Goal: Task Accomplishment & Management: Manage account settings

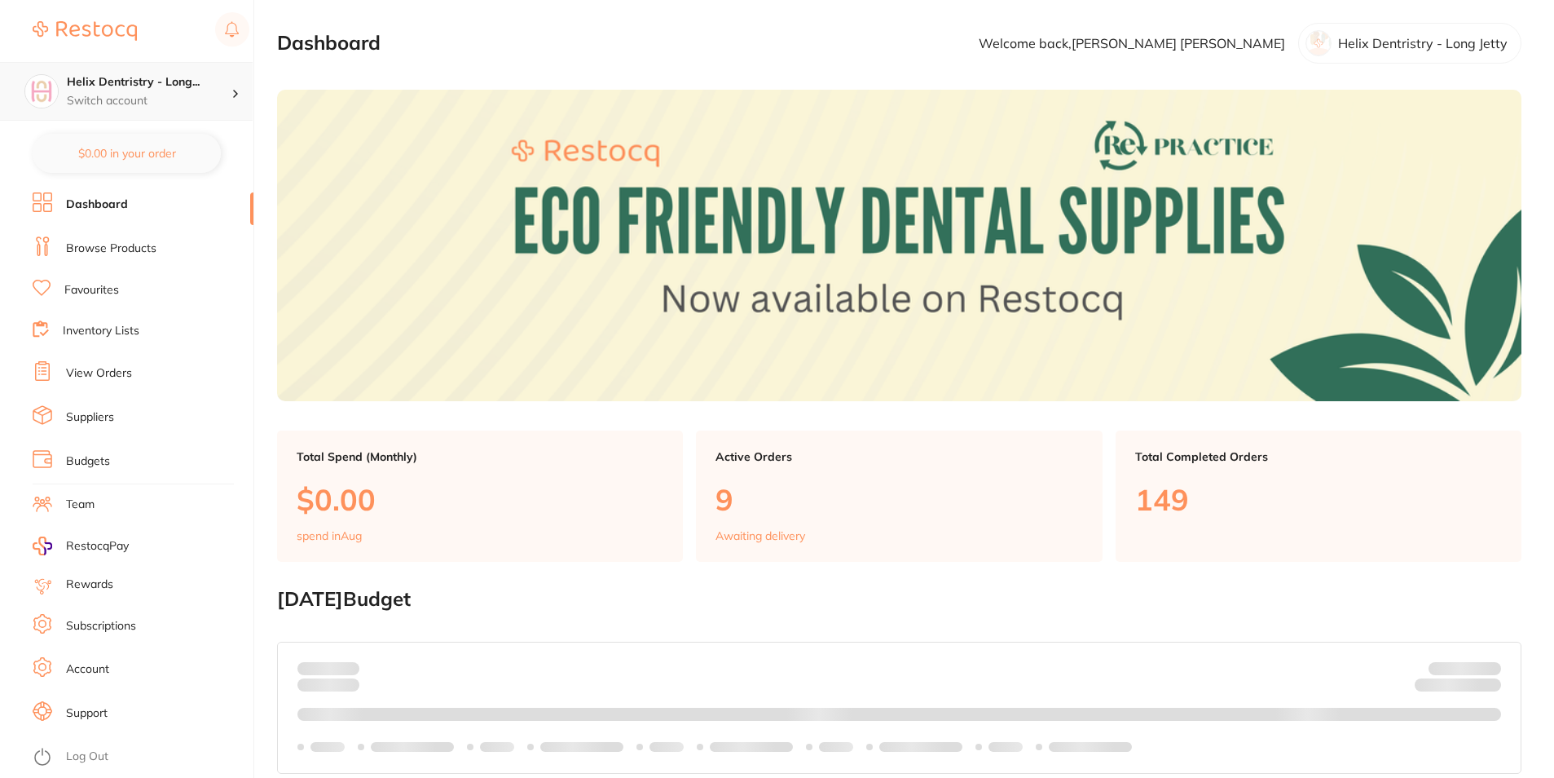
click at [170, 79] on h4 "Helix Dentristry - Long..." at bounding box center [149, 82] width 165 height 16
click at [456, 41] on section "Dashboard Welcome back, [PERSON_NAME] Dentristry - Long Jetty" at bounding box center [899, 43] width 1245 height 41
click at [125, 373] on link "View Orders" at bounding box center [99, 373] width 66 height 16
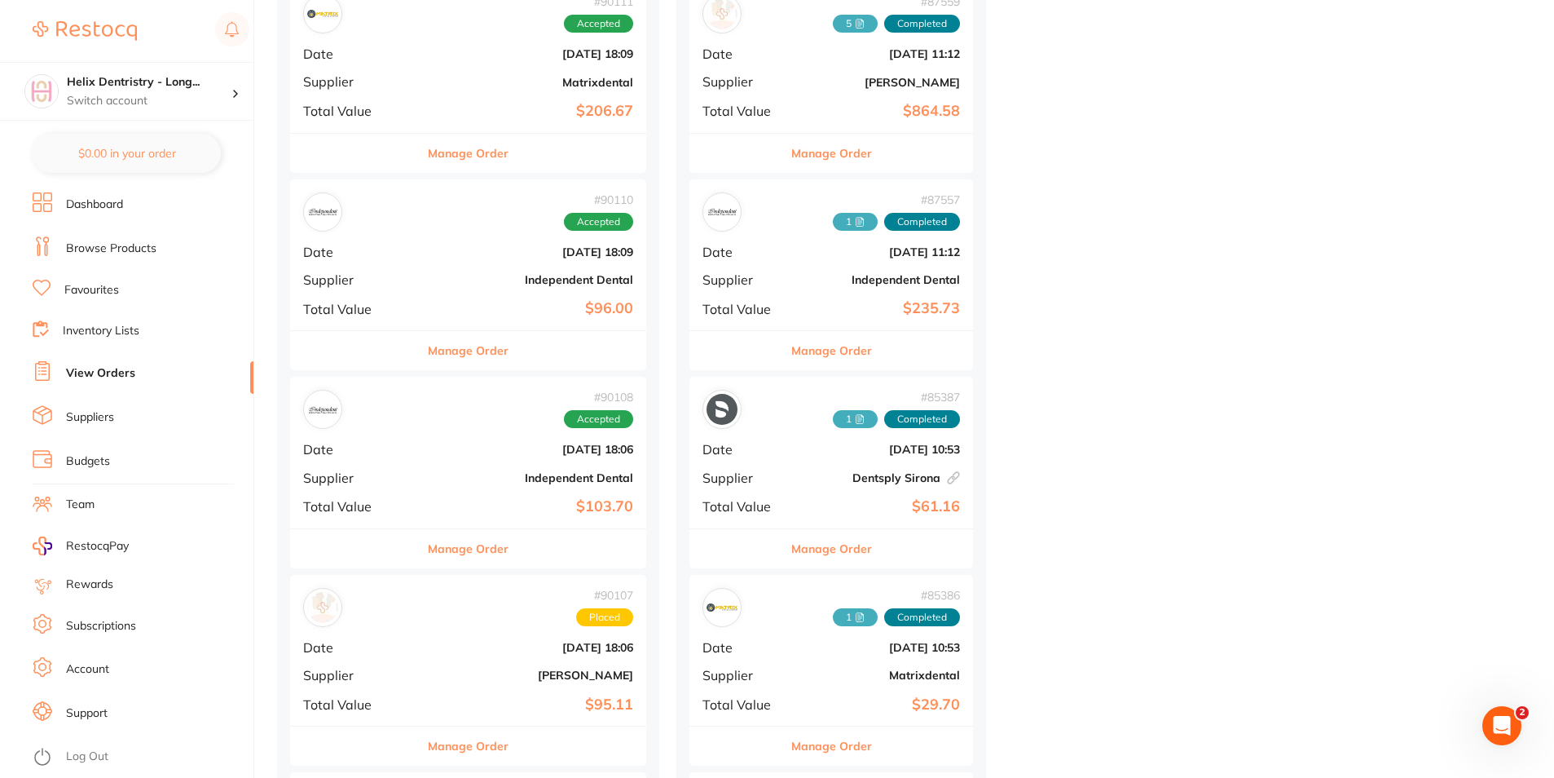
scroll to position [978, 0]
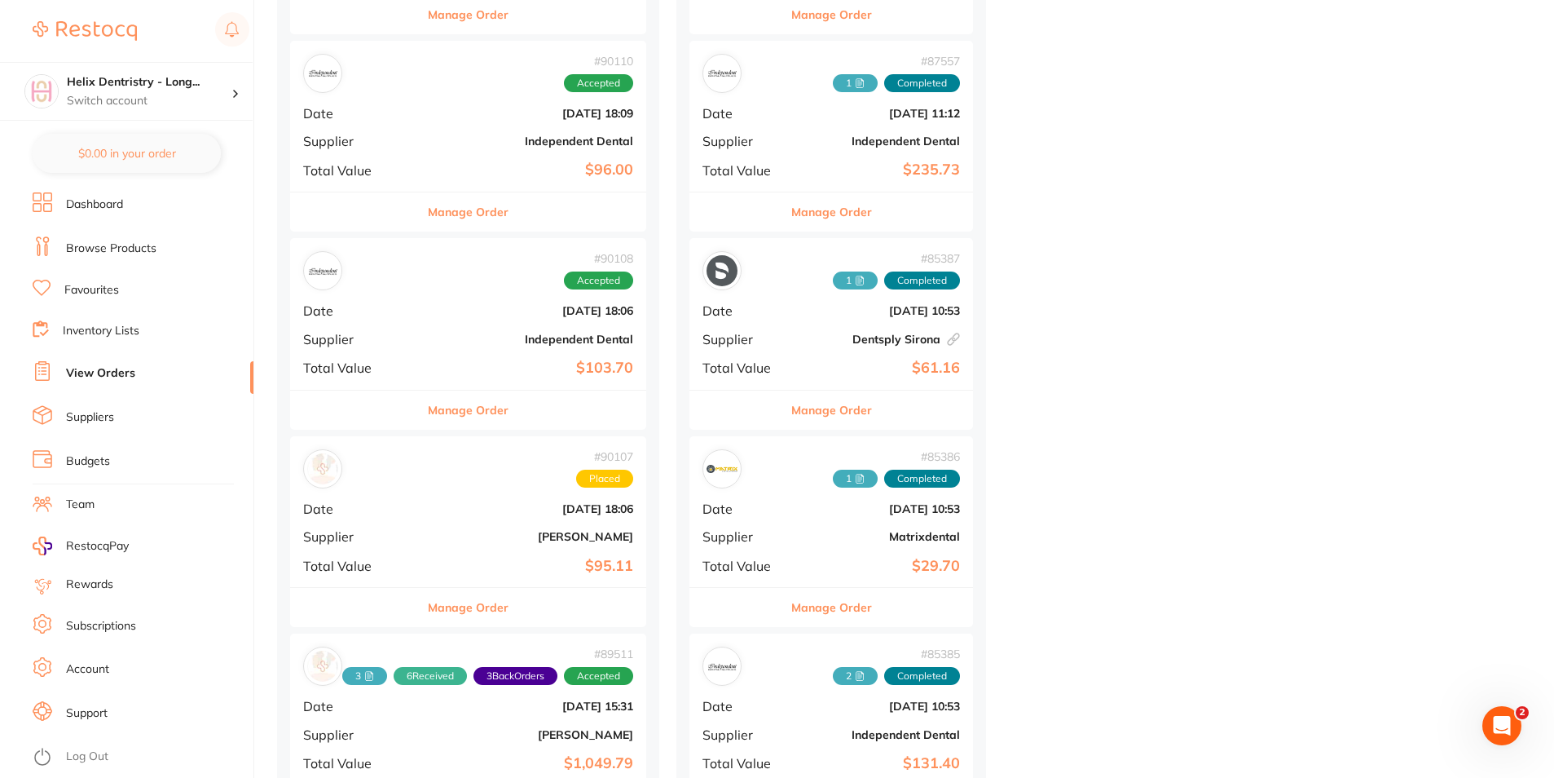
click at [508, 522] on div "# 90107 Placed Date [DATE] 18:06 Supplier [PERSON_NAME] Total Value $95.11" at bounding box center [468, 511] width 356 height 151
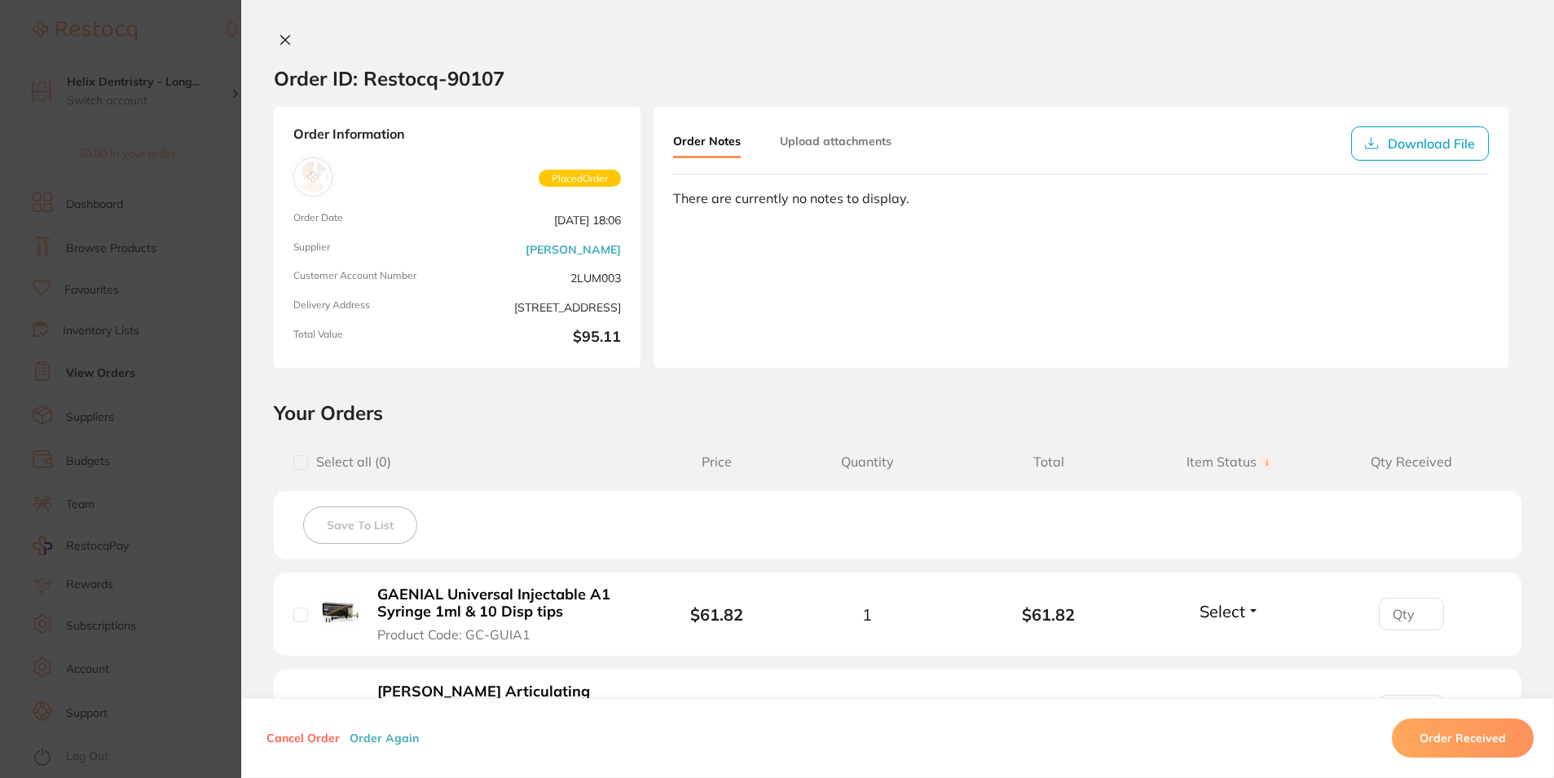
drag, startPoint x: 284, startPoint y: 38, endPoint x: 339, endPoint y: 82, distance: 70.3
click at [284, 37] on icon at bounding box center [285, 40] width 9 height 9
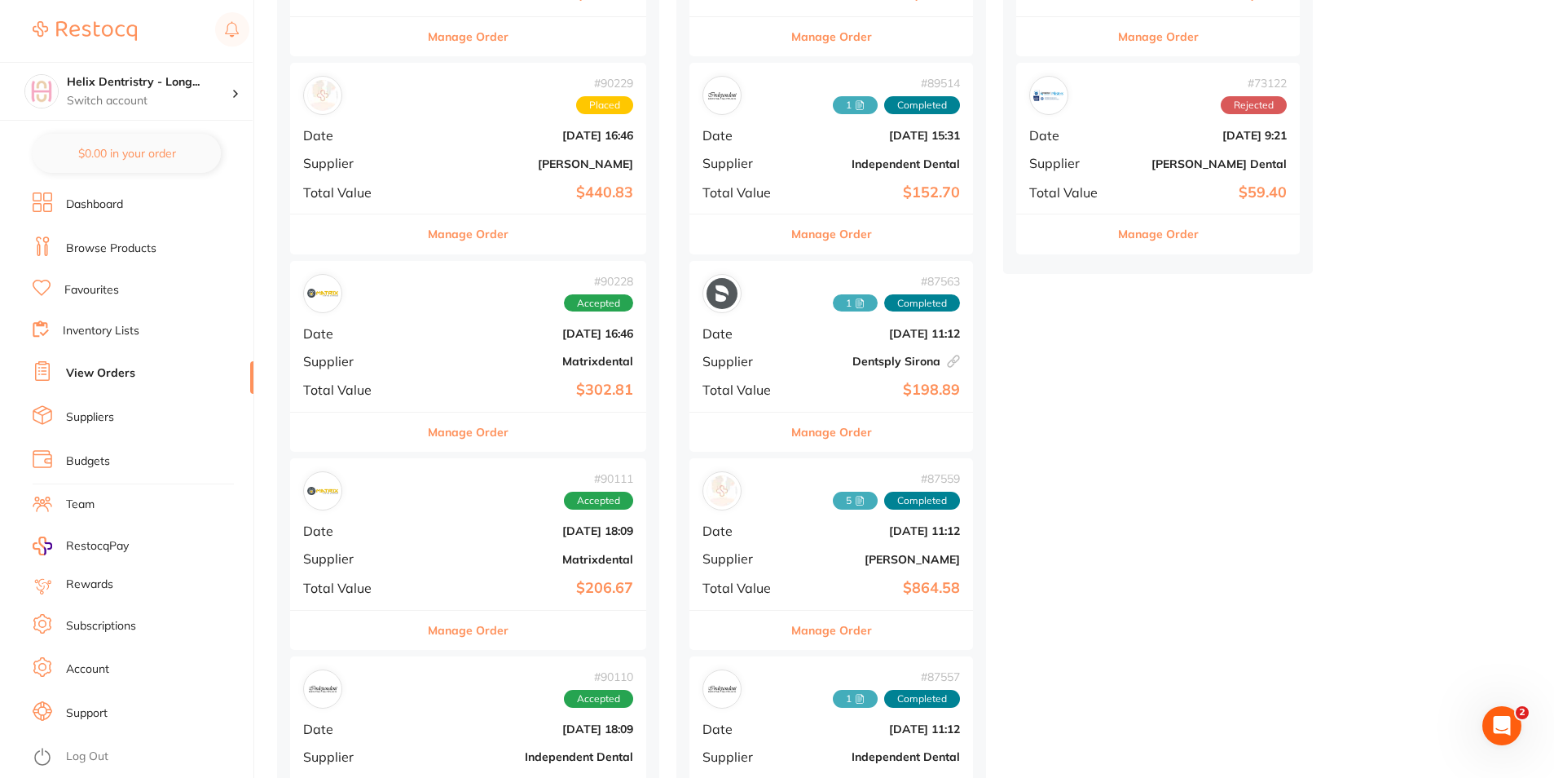
scroll to position [245, 0]
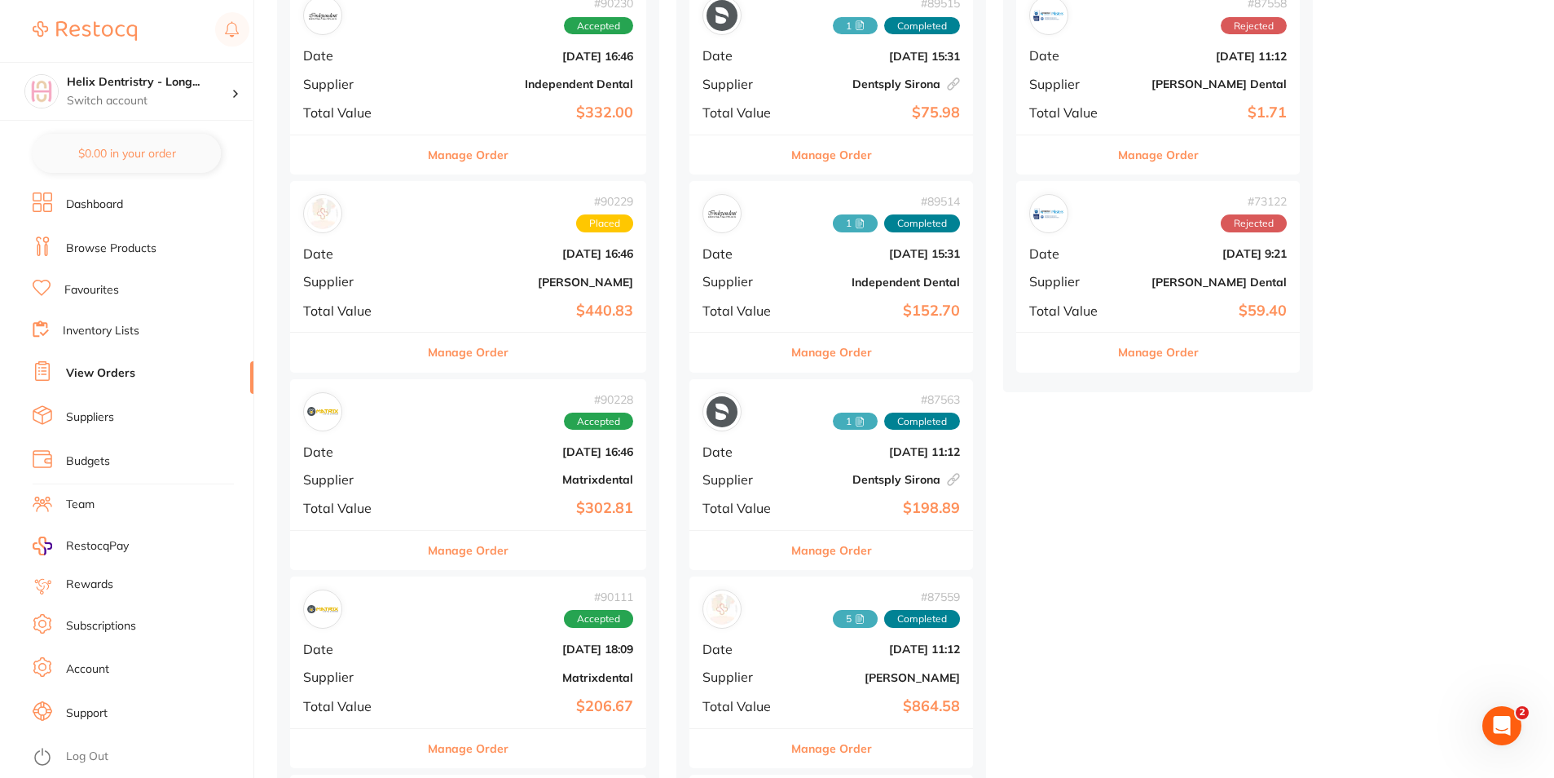
click at [444, 264] on div "# 90229 Placed Date [DATE] 16:46 Supplier [PERSON_NAME] Total Value $440.83" at bounding box center [468, 256] width 356 height 151
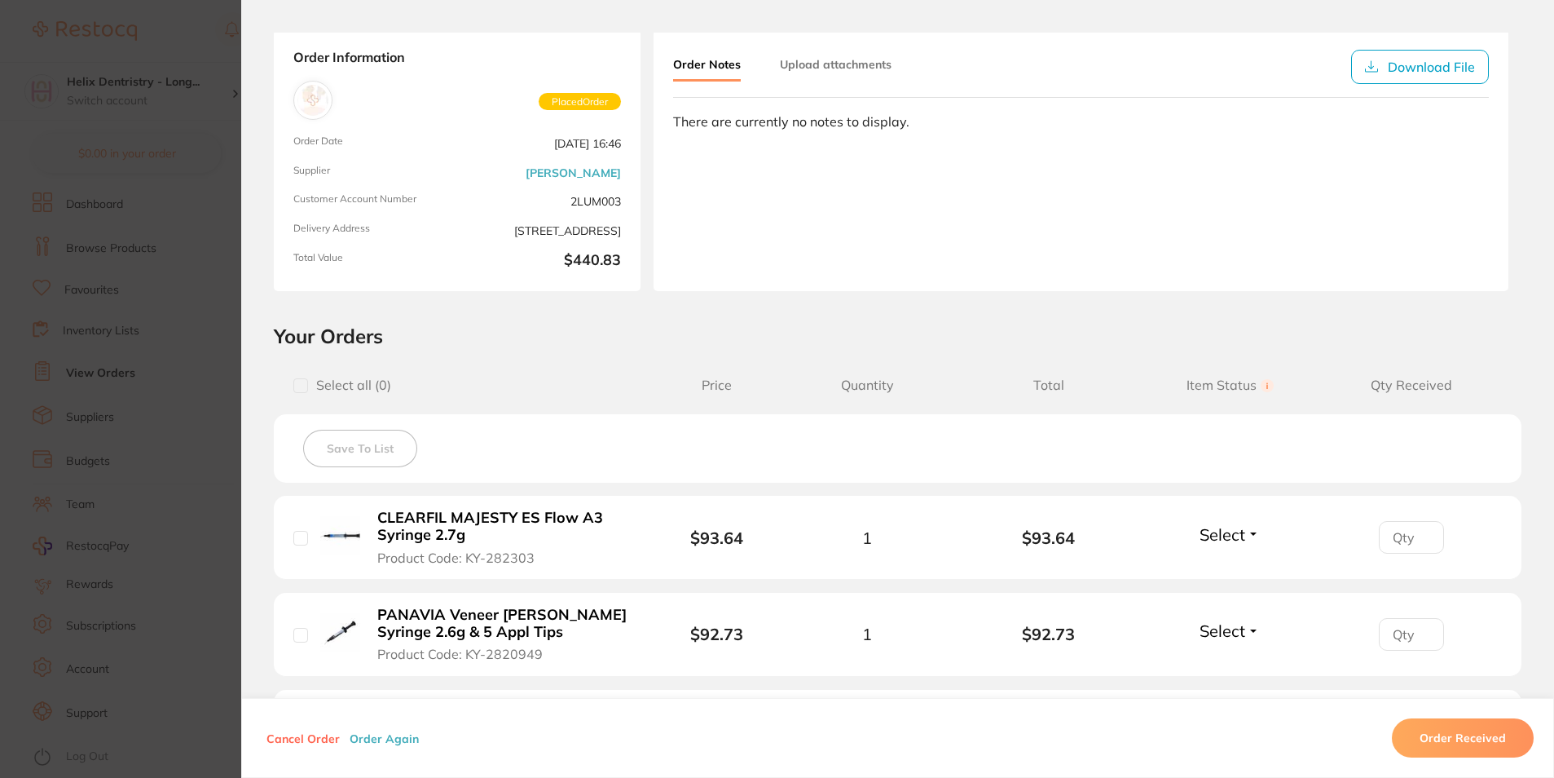
scroll to position [245, 0]
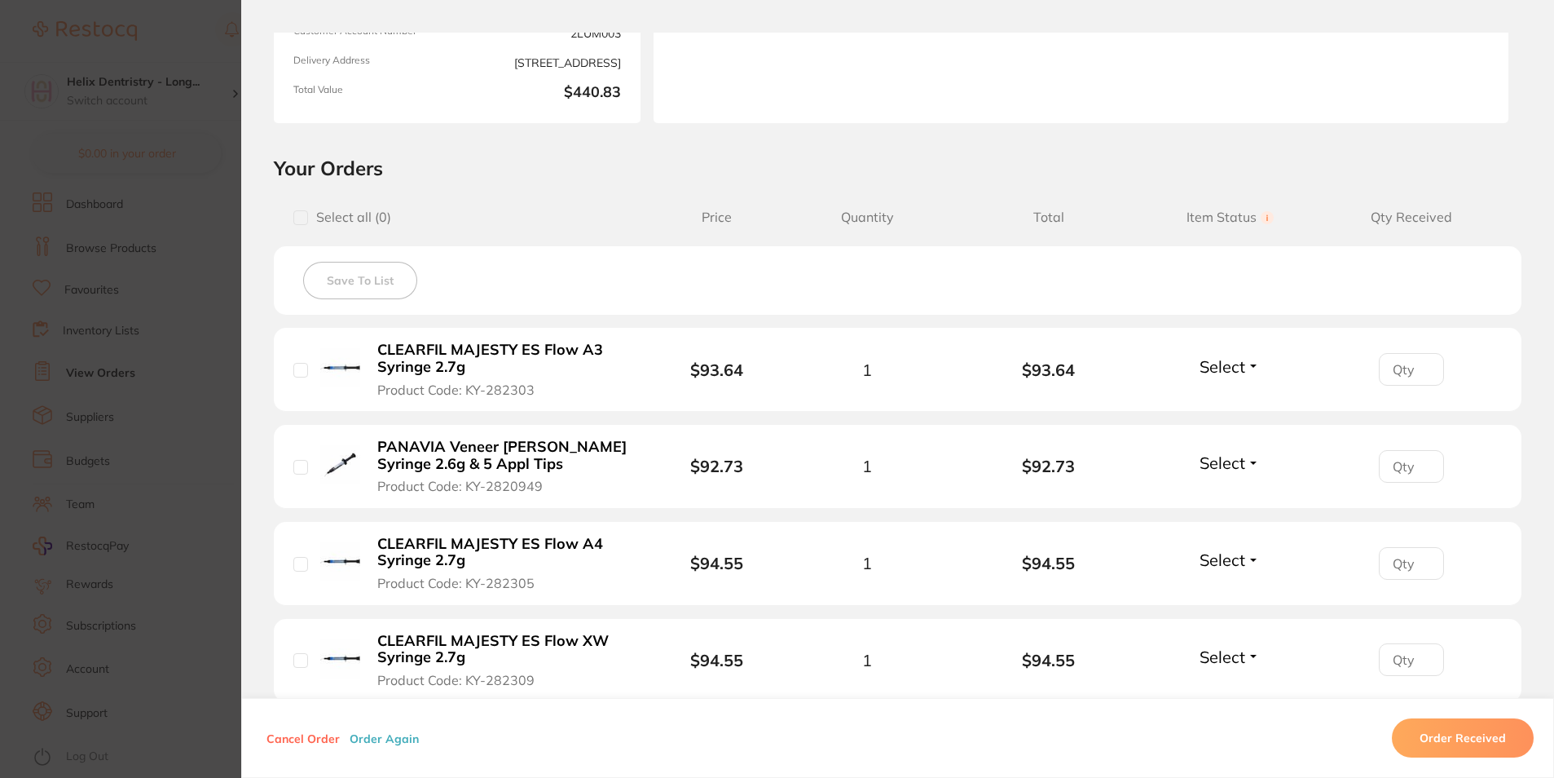
click at [1252, 372] on button "Select" at bounding box center [1230, 366] width 70 height 20
click at [1303, 253] on div "Save To List" at bounding box center [898, 280] width 1248 height 68
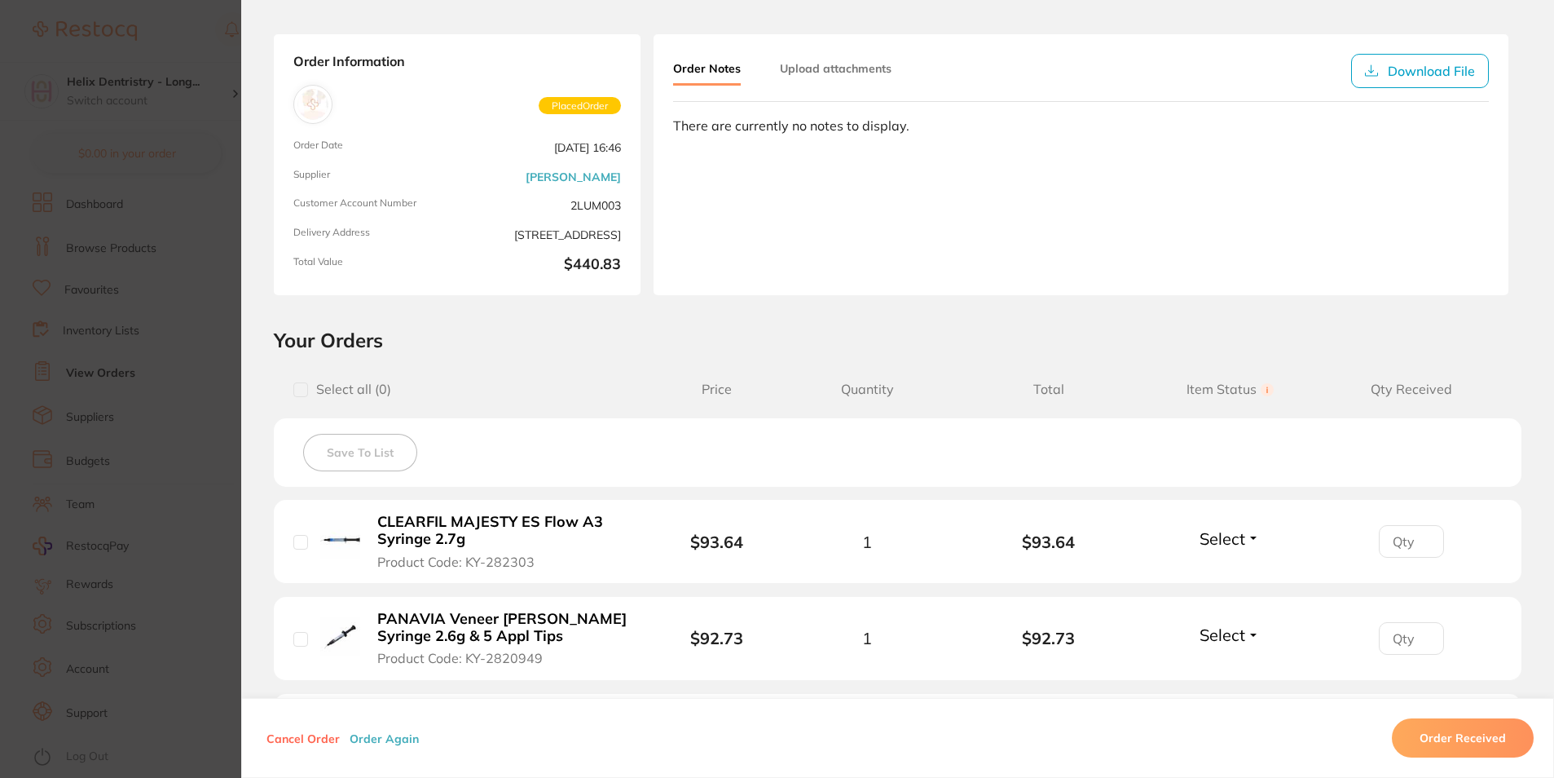
scroll to position [0, 0]
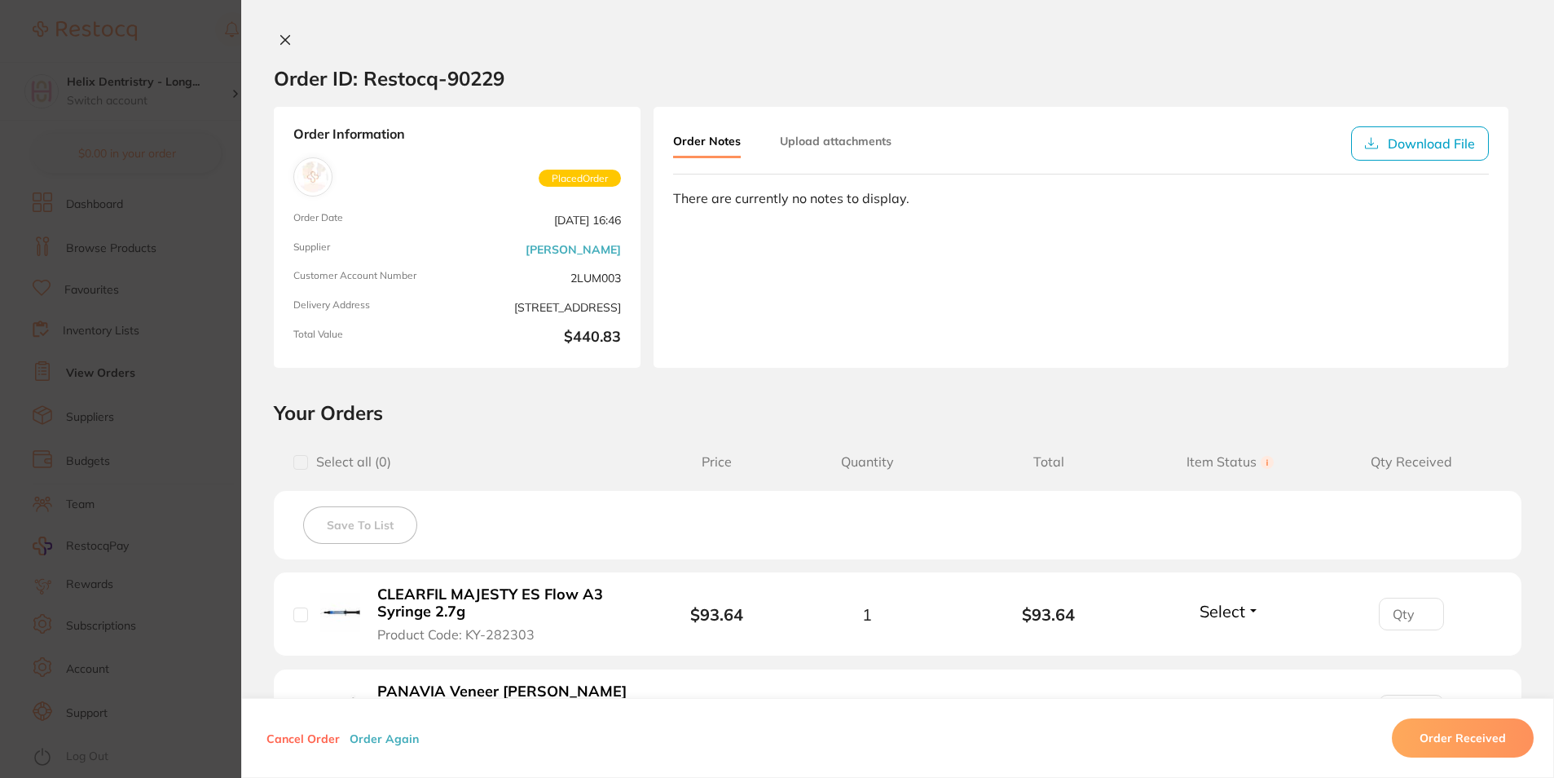
click at [281, 36] on icon at bounding box center [285, 39] width 13 height 13
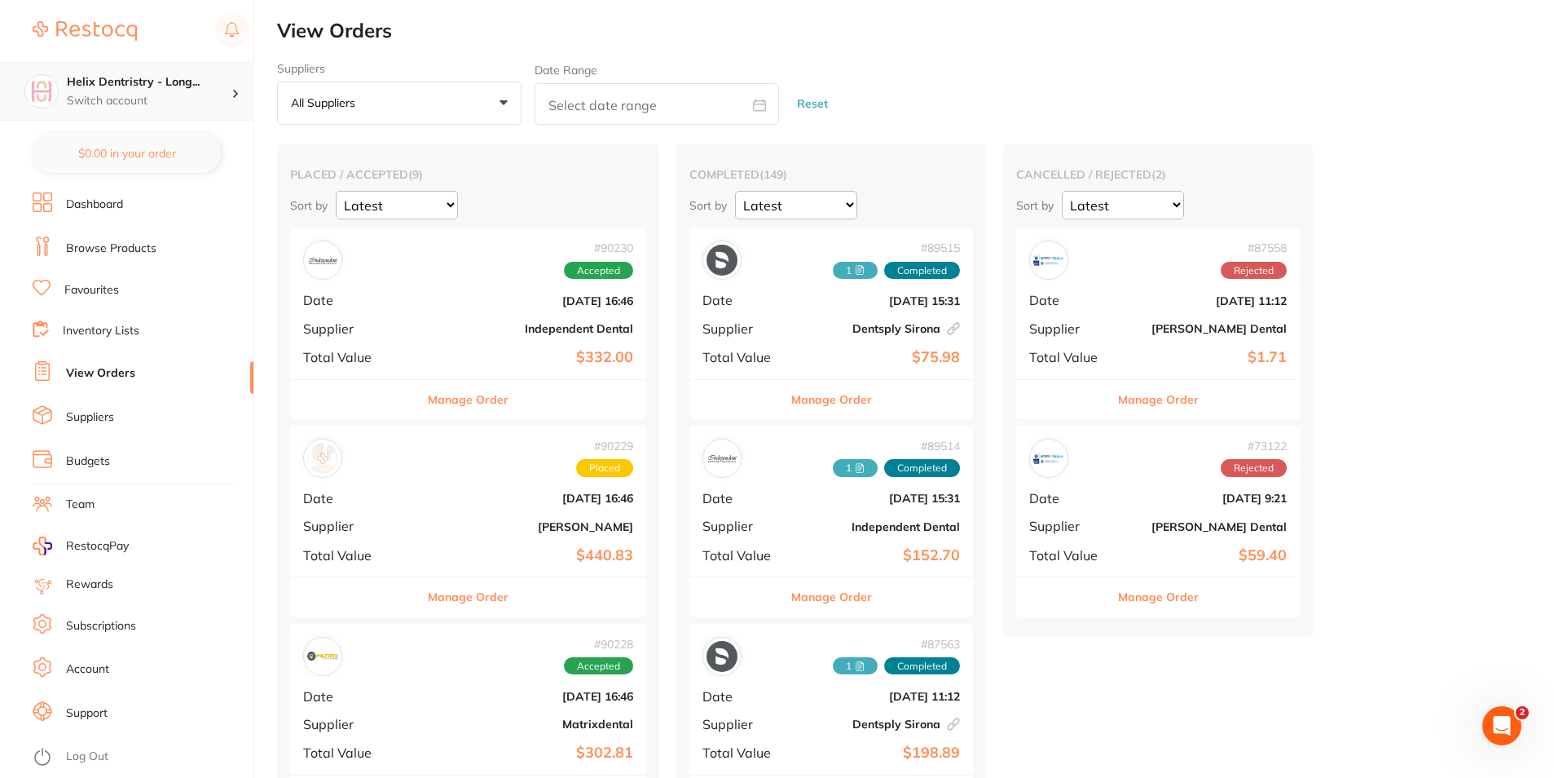
click at [118, 101] on p "Switch account" at bounding box center [149, 101] width 165 height 16
click at [89, 368] on link "View Orders" at bounding box center [100, 373] width 69 height 16
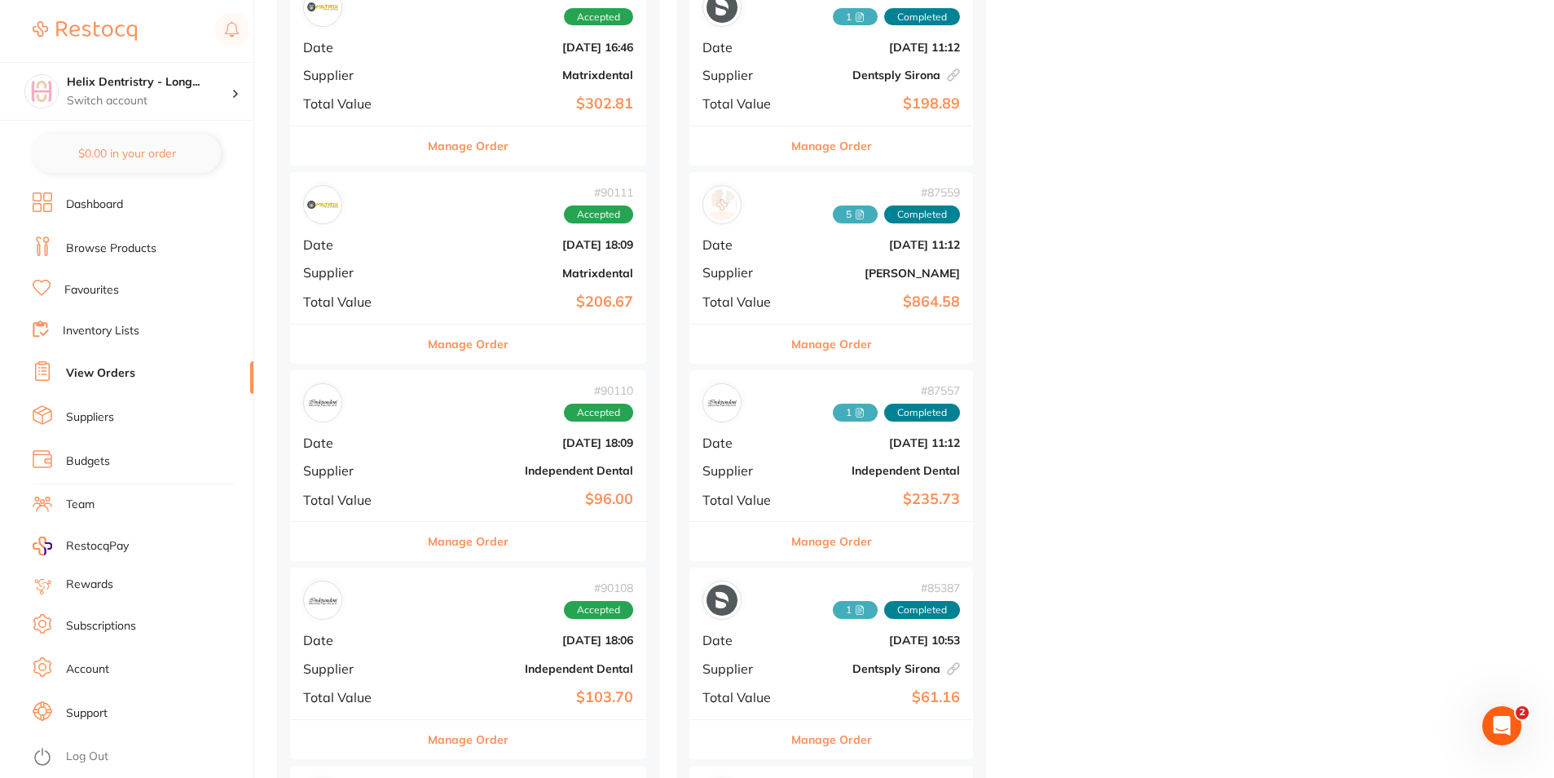
scroll to position [163, 0]
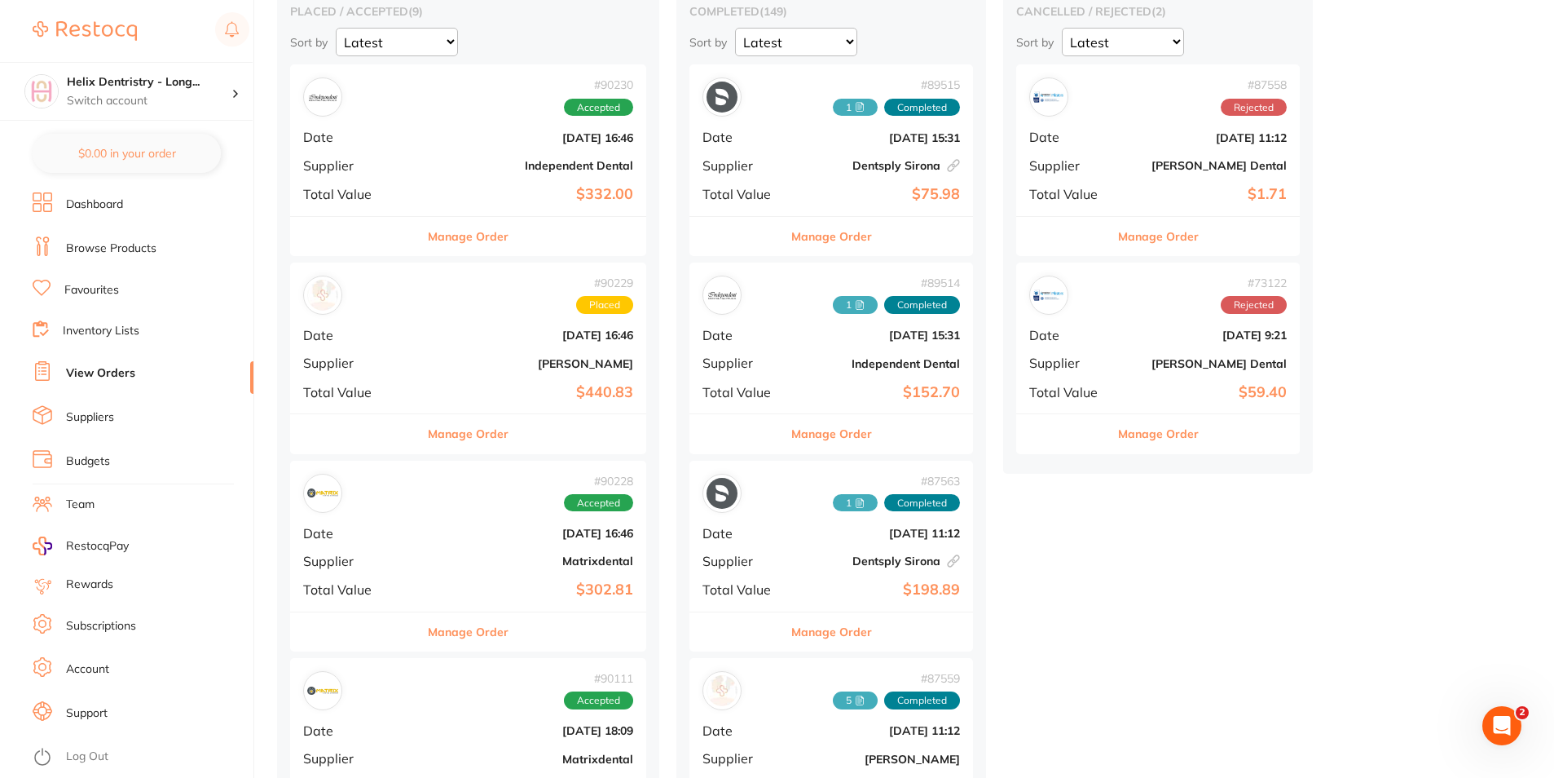
drag, startPoint x: 98, startPoint y: 81, endPoint x: 148, endPoint y: 156, distance: 90.0
click at [98, 81] on h4 "Helix Dentristry - Long..." at bounding box center [149, 82] width 165 height 16
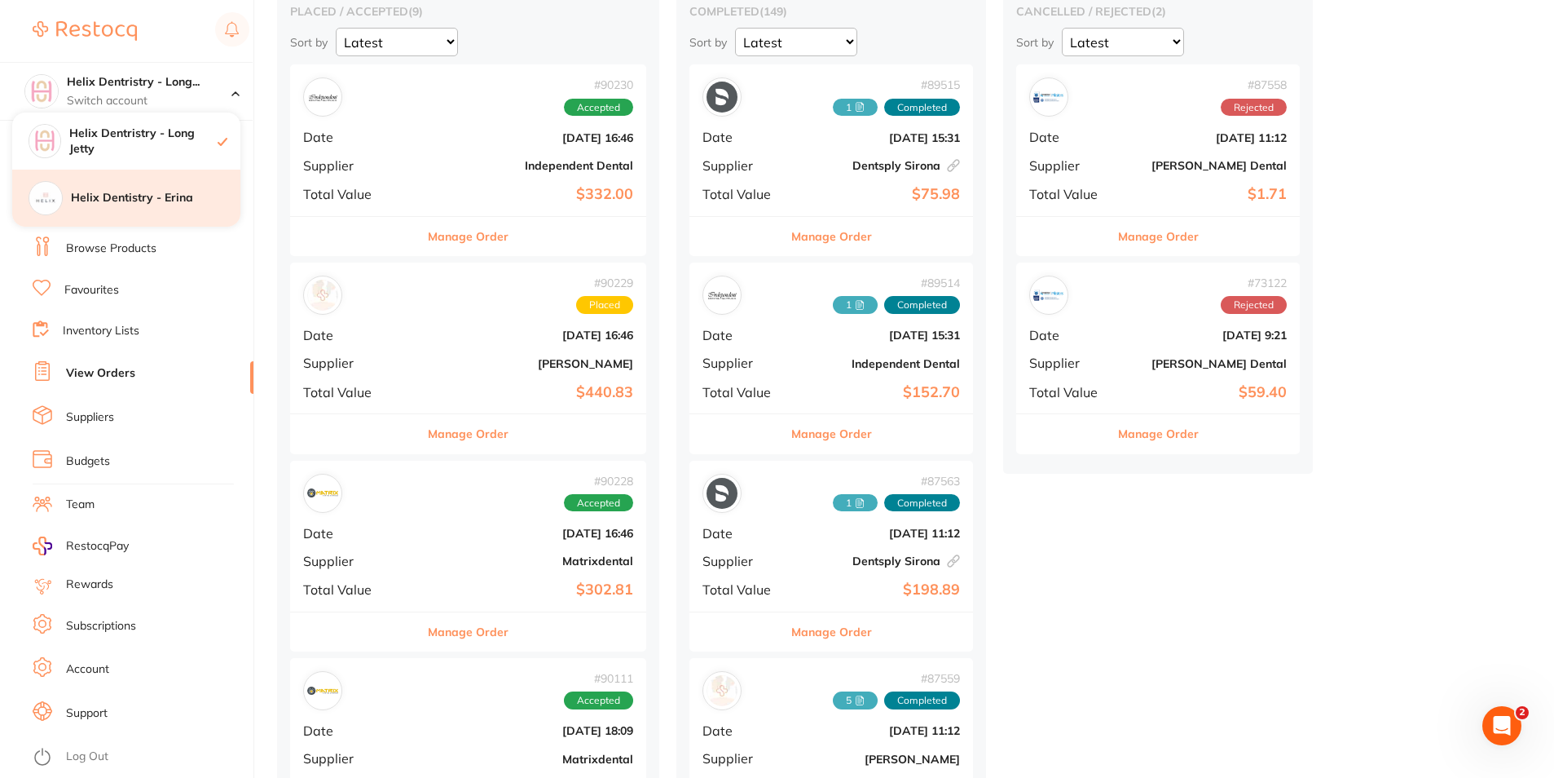
click at [156, 195] on h4 "Helix Dentistry - Erina" at bounding box center [156, 198] width 170 height 16
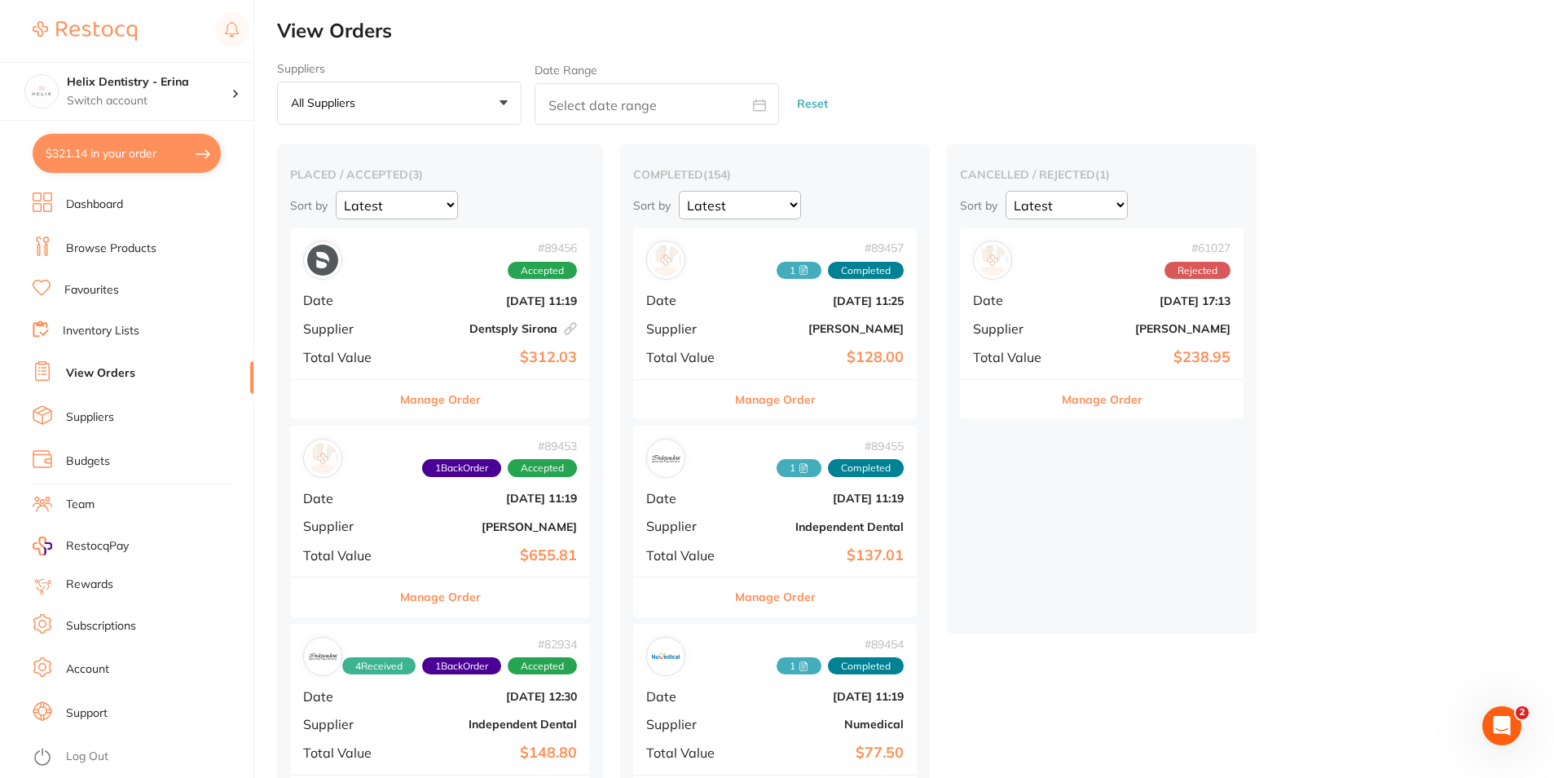
click at [139, 154] on button "$321.14 in your order" at bounding box center [127, 153] width 188 height 39
checkbox input "true"
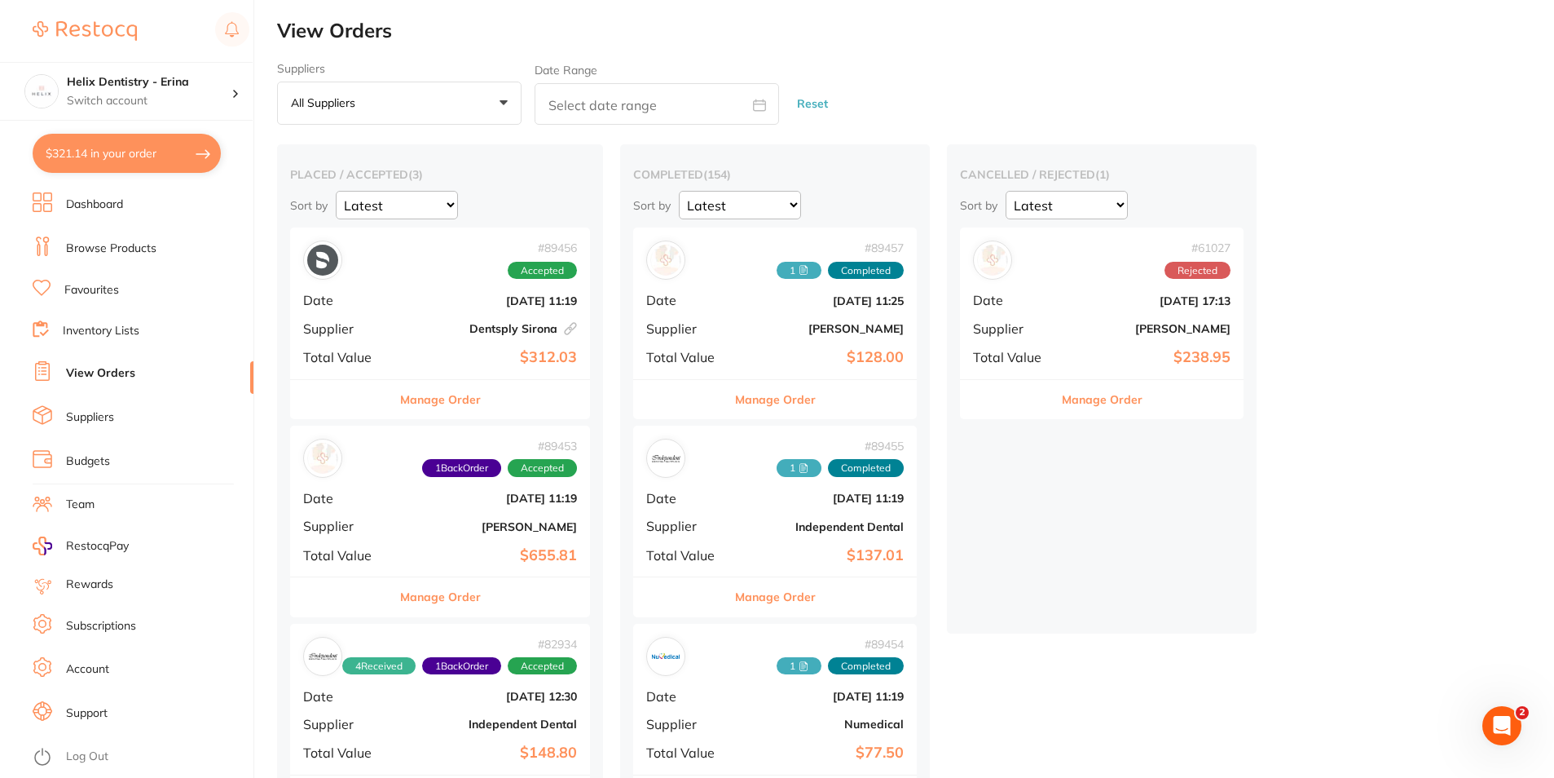
checkbox input "true"
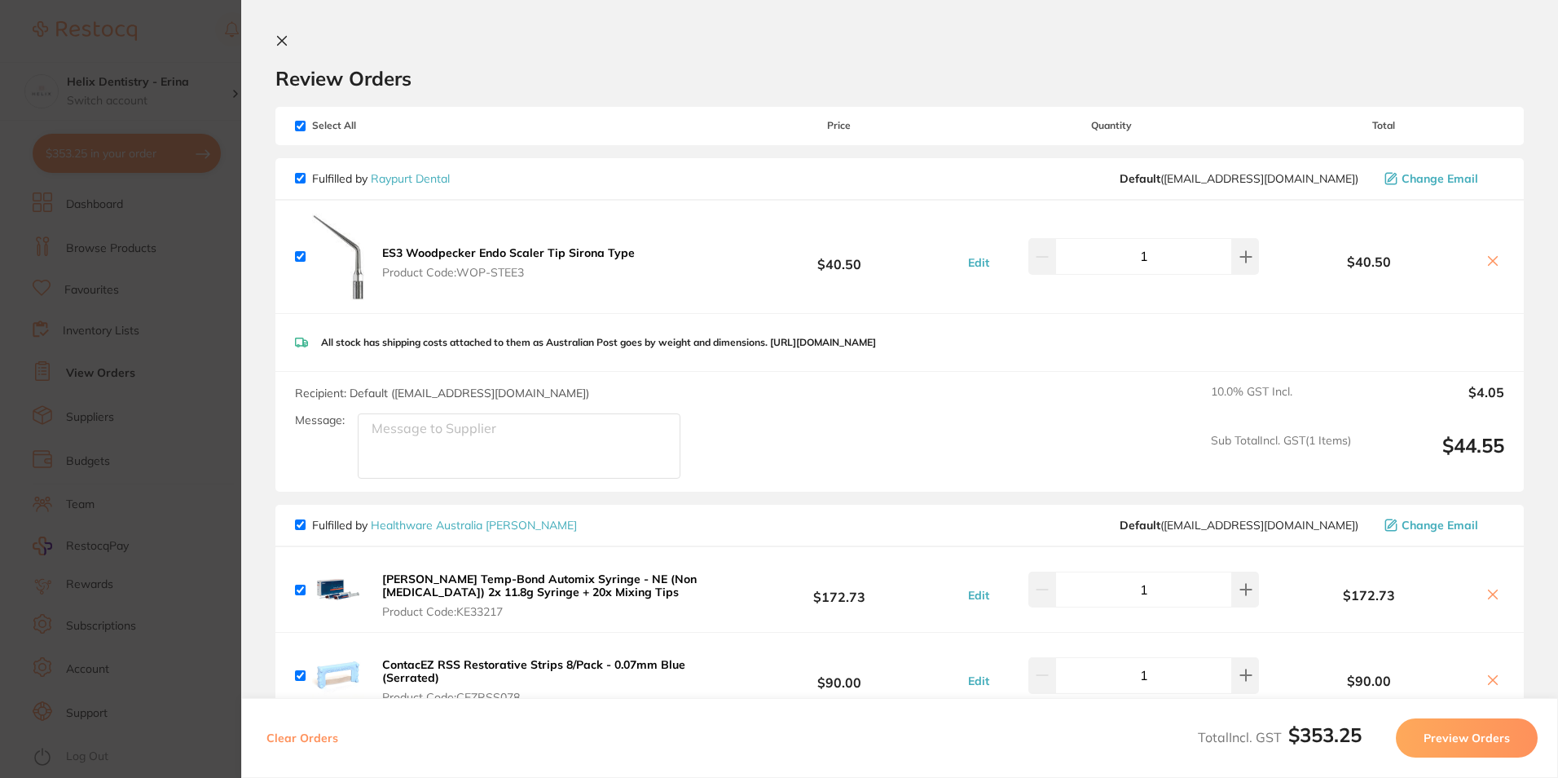
click at [277, 36] on icon at bounding box center [282, 40] width 13 height 13
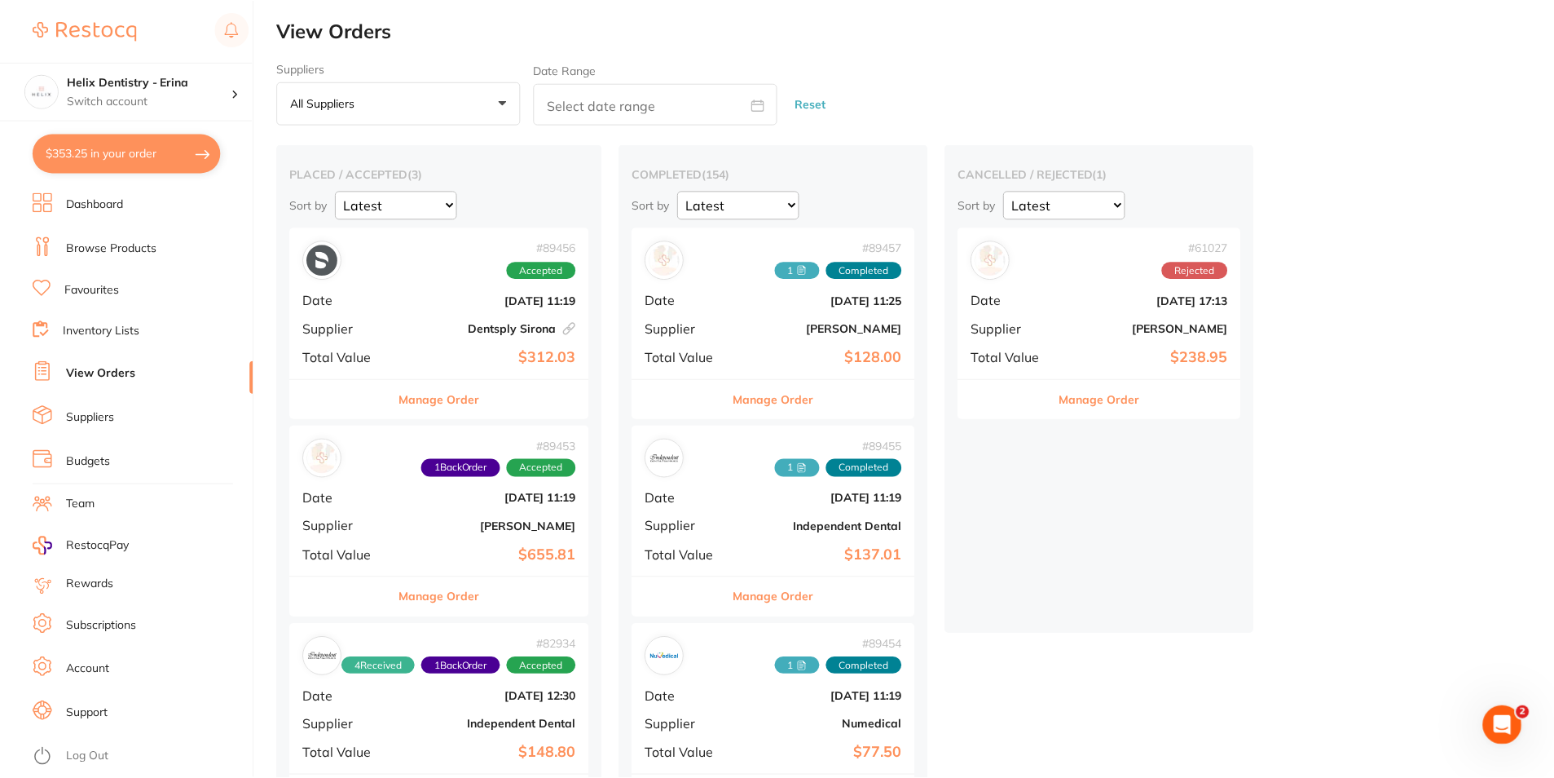
scroll to position [1, 0]
click at [431, 535] on div "# 89453 1 Back Order Accepted Date Aug 7 2025, 11:19 Supplier Henry Schein Hala…" at bounding box center [440, 500] width 300 height 151
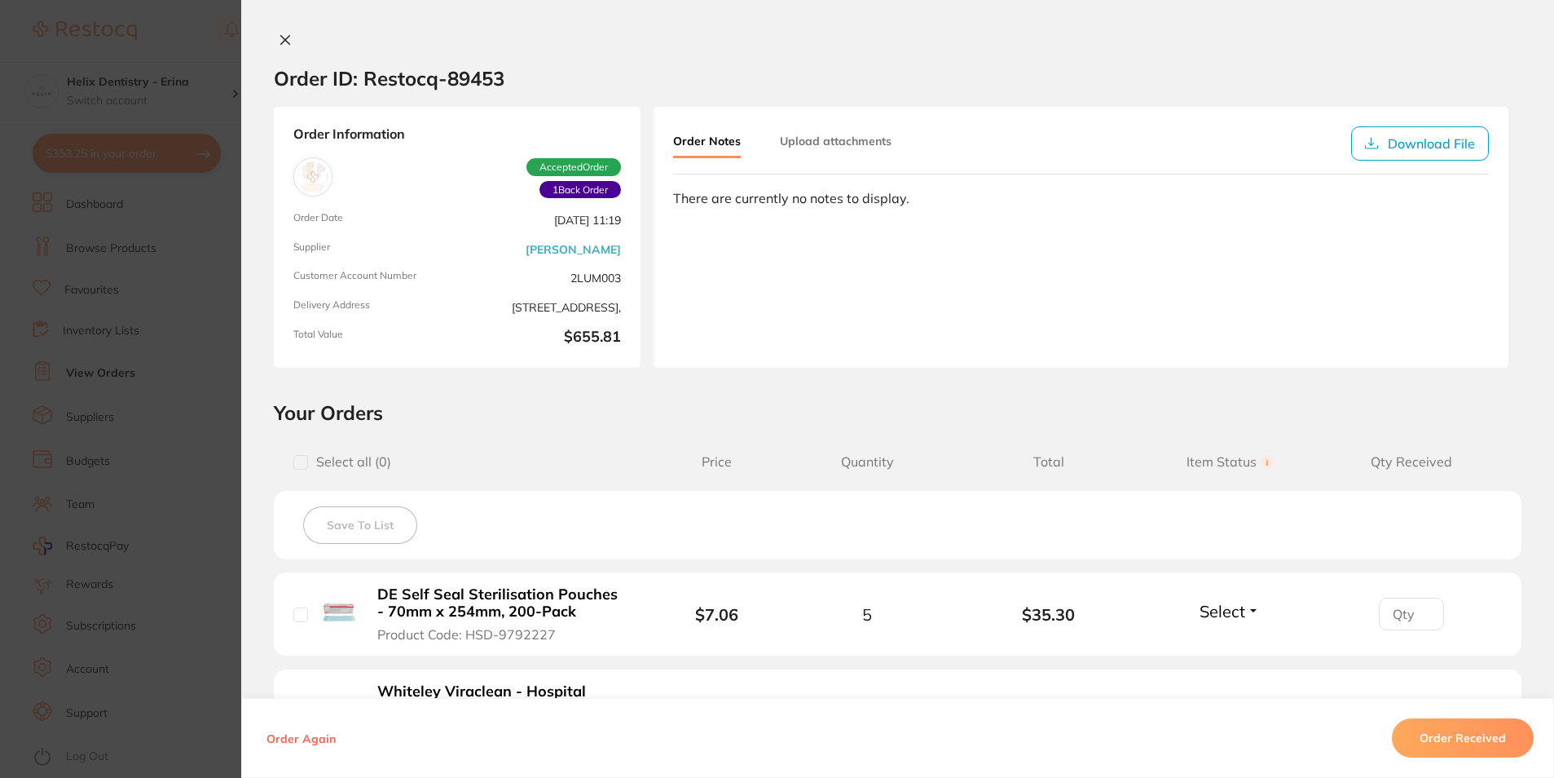
click at [279, 40] on icon at bounding box center [285, 39] width 13 height 13
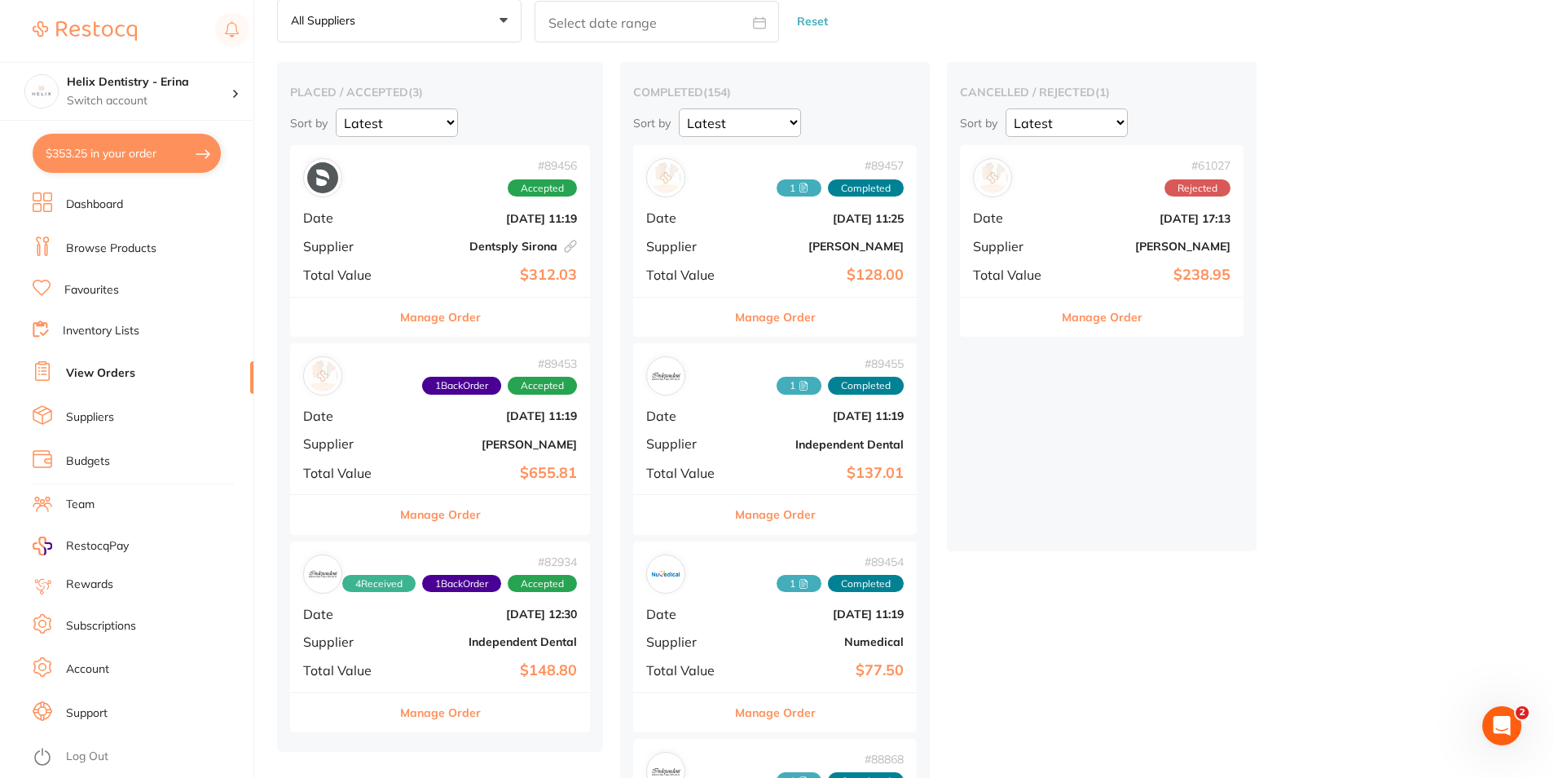
click at [546, 457] on div "# 89453 1 Back Order Accepted Date Aug 7 2025, 11:19 Supplier Henry Schein Hala…" at bounding box center [440, 418] width 300 height 151
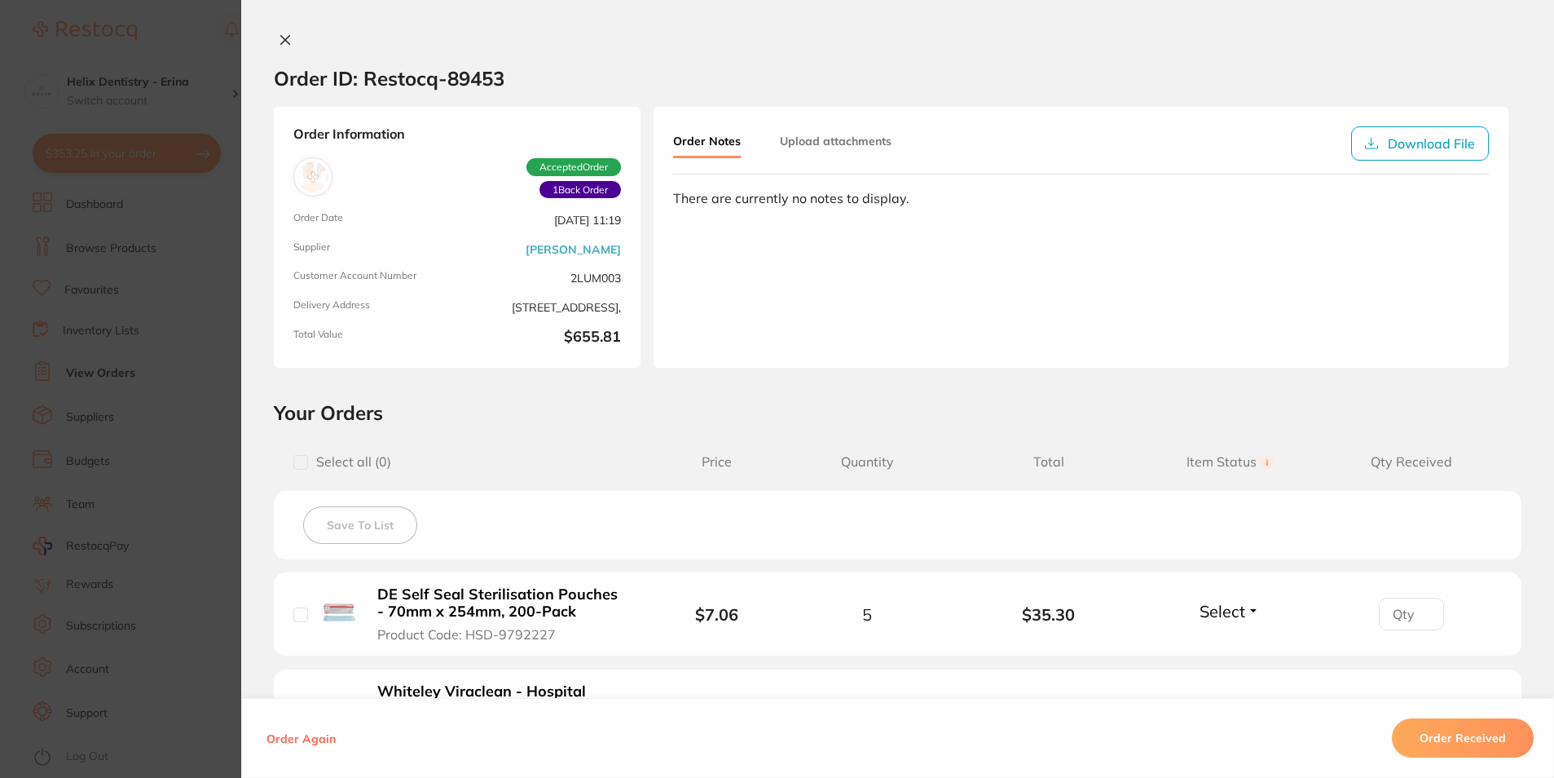
click at [281, 36] on icon at bounding box center [285, 40] width 9 height 9
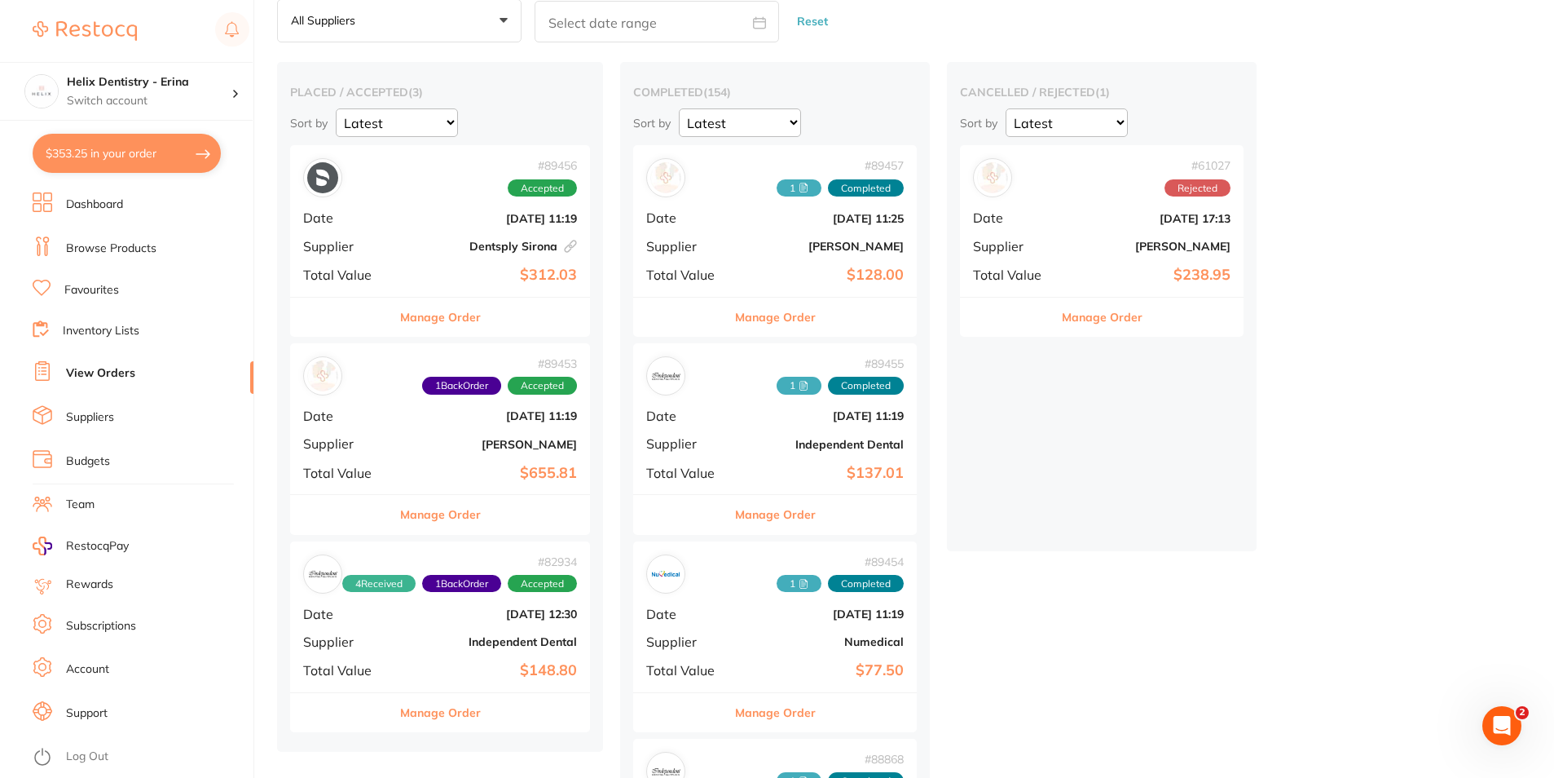
drag, startPoint x: 427, startPoint y: 399, endPoint x: 811, endPoint y: 544, distance: 410.7
click at [427, 399] on div "# 89453 1 Back Order Accepted Date Aug 7 2025, 11:19 Supplier Henry Schein Hala…" at bounding box center [440, 418] width 300 height 151
